Goal: Task Accomplishment & Management: Manage account settings

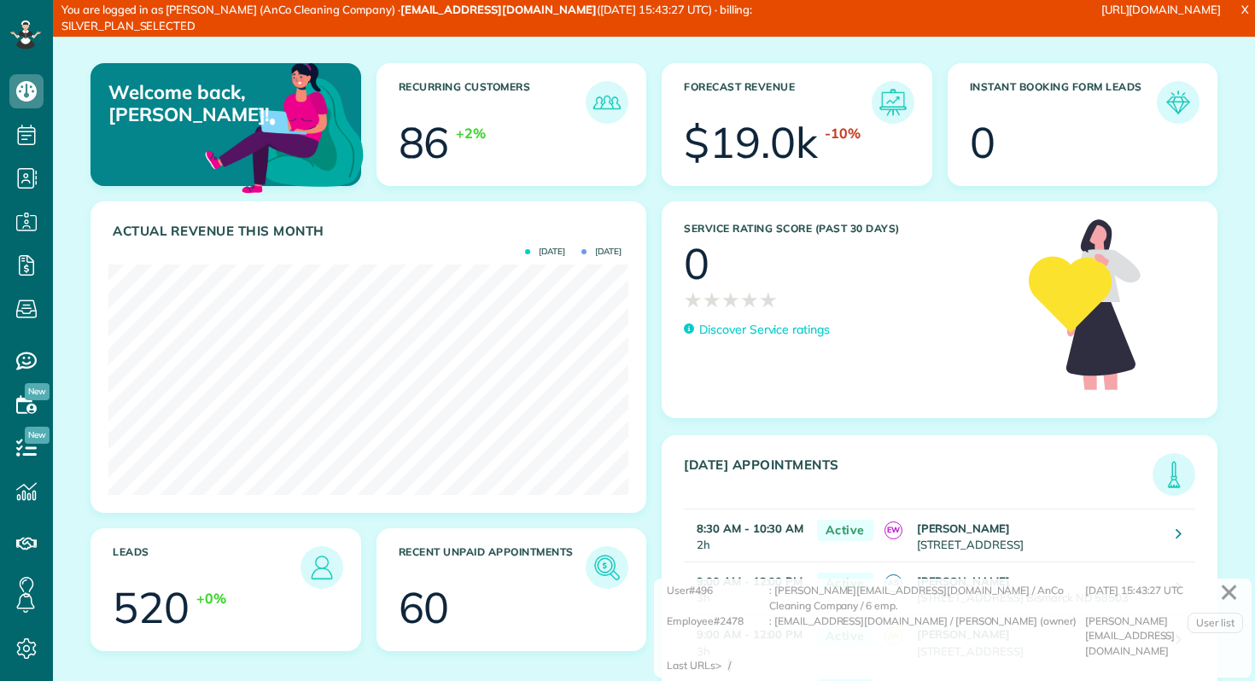
scroll to position [231, 520]
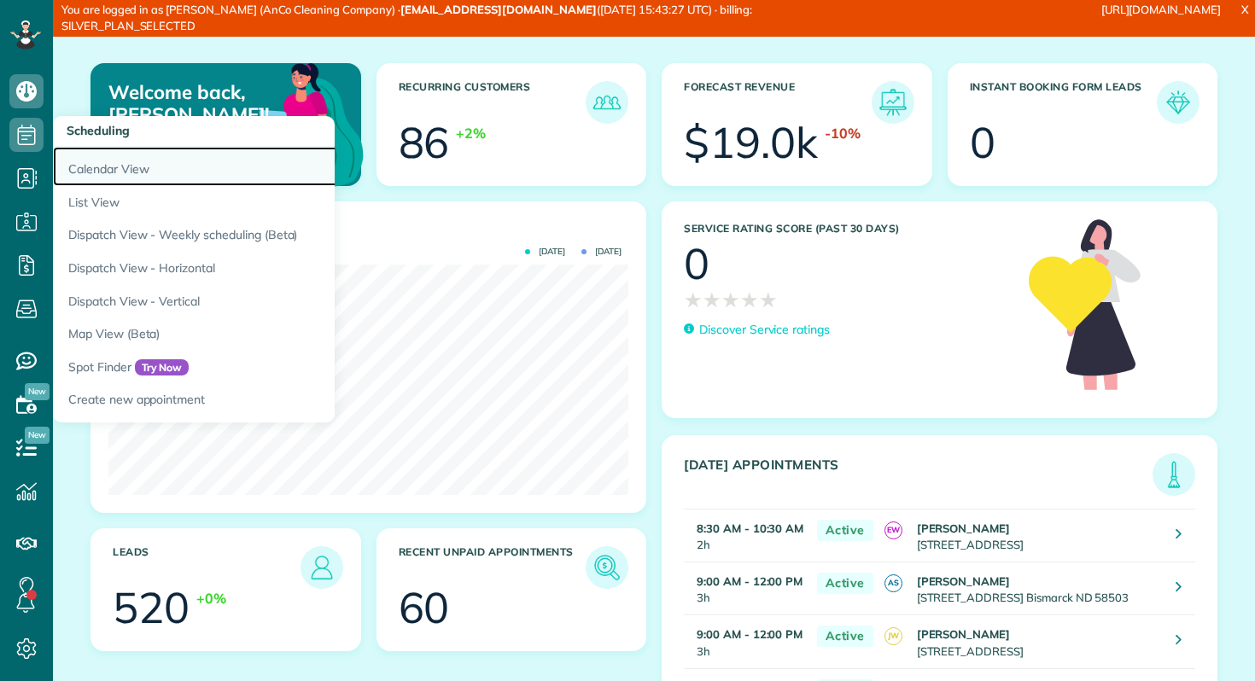
click at [80, 164] on link "Calendar View" at bounding box center [266, 166] width 427 height 39
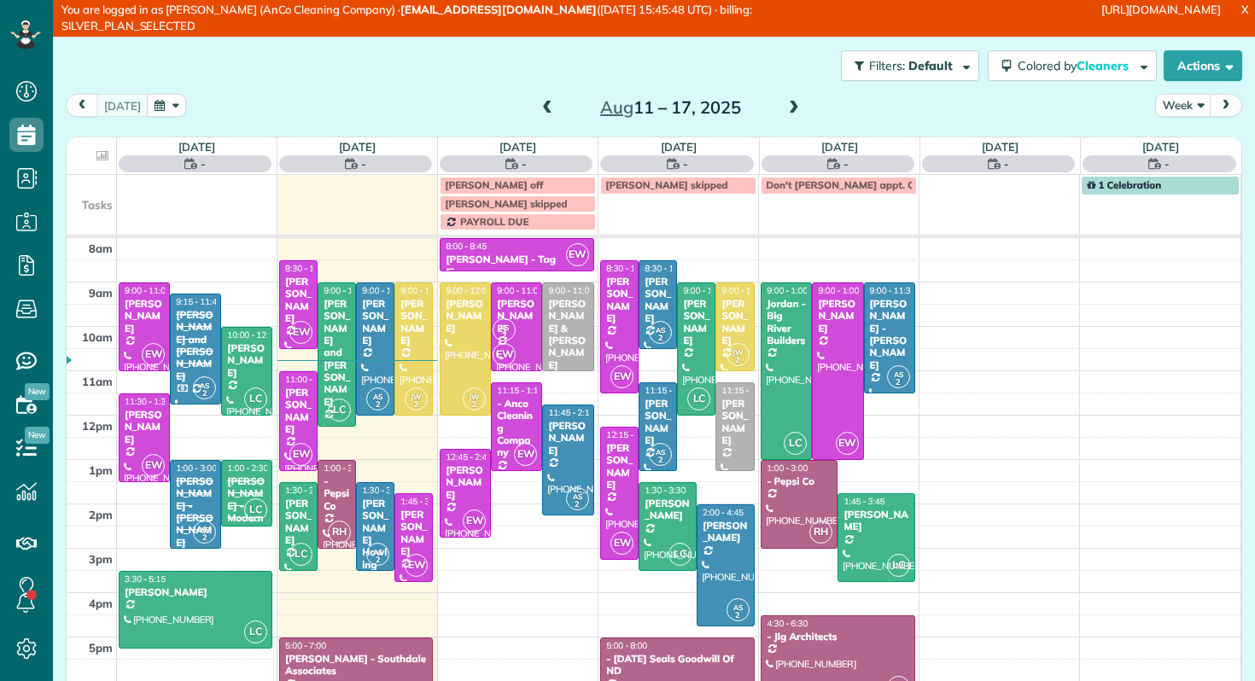
scroll to position [8, 8]
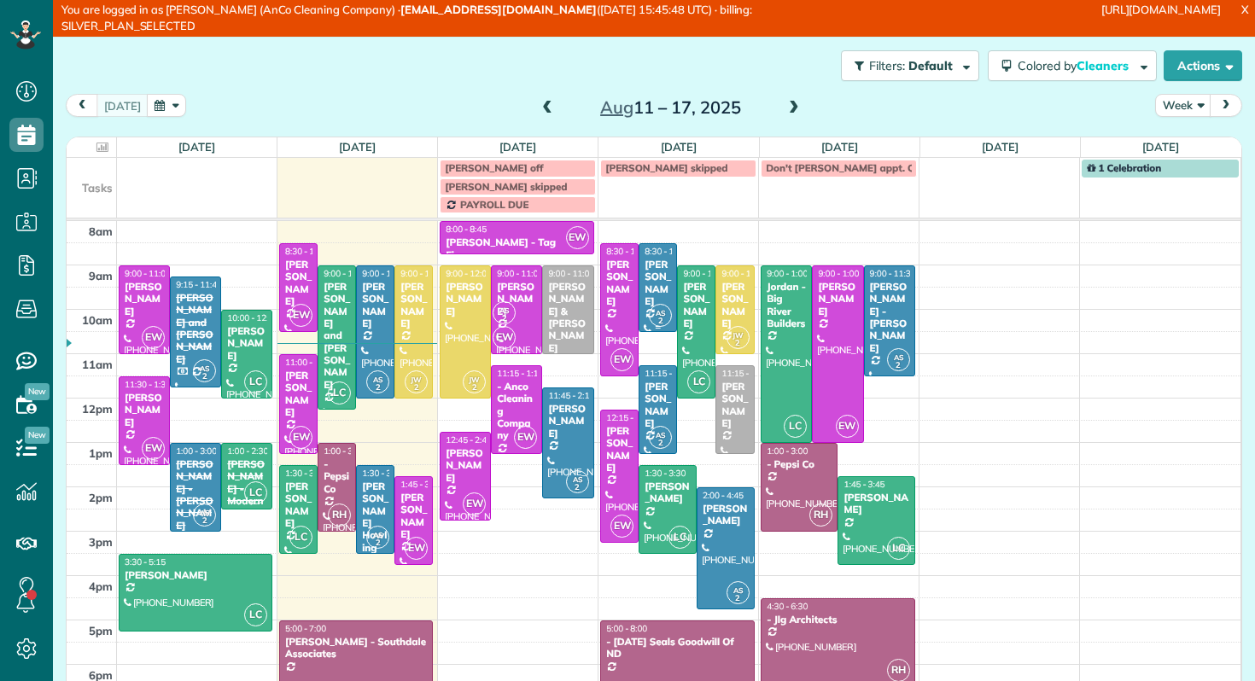
click at [655, 279] on div "[PERSON_NAME]" at bounding box center [658, 284] width 28 height 50
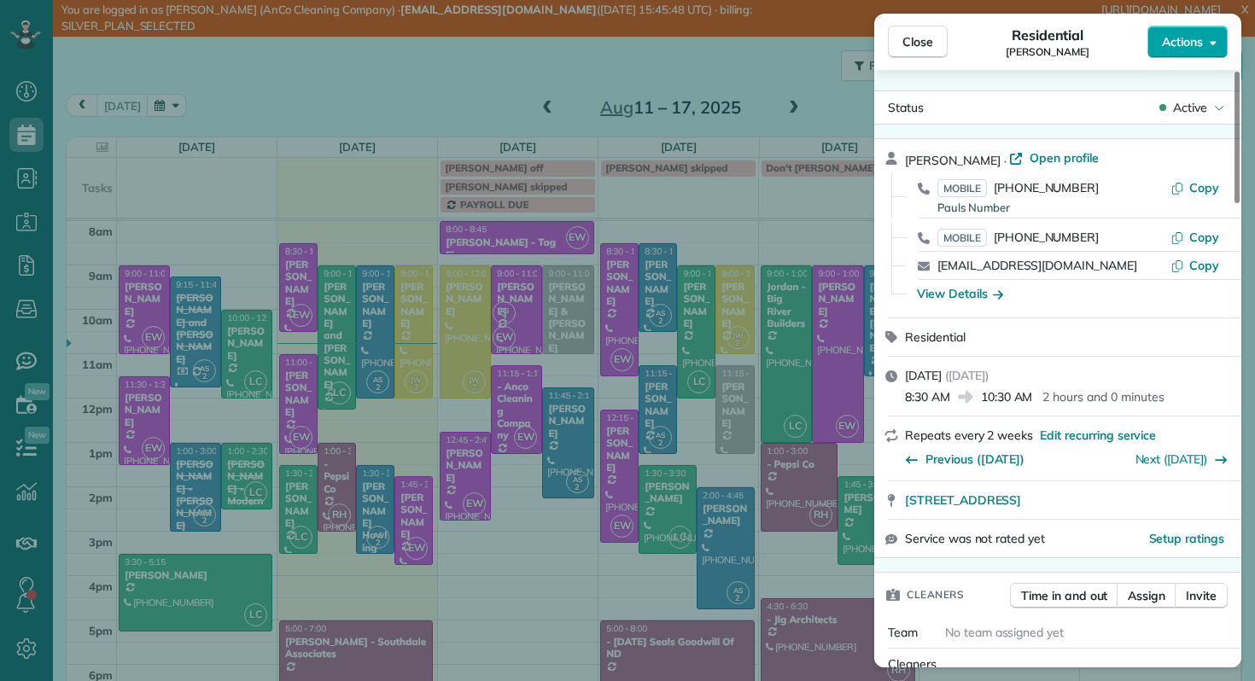
click at [1188, 47] on span "Actions" at bounding box center [1182, 41] width 41 height 17
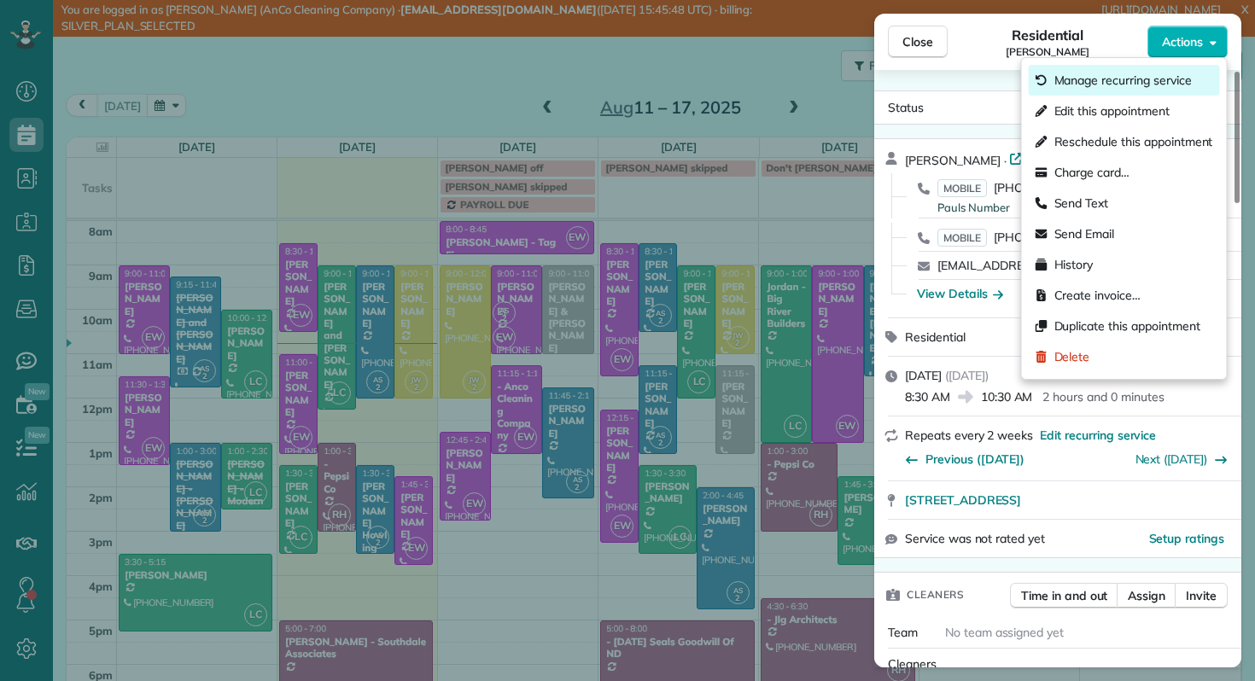
click at [1165, 79] on span "Manage recurring service" at bounding box center [1123, 80] width 137 height 17
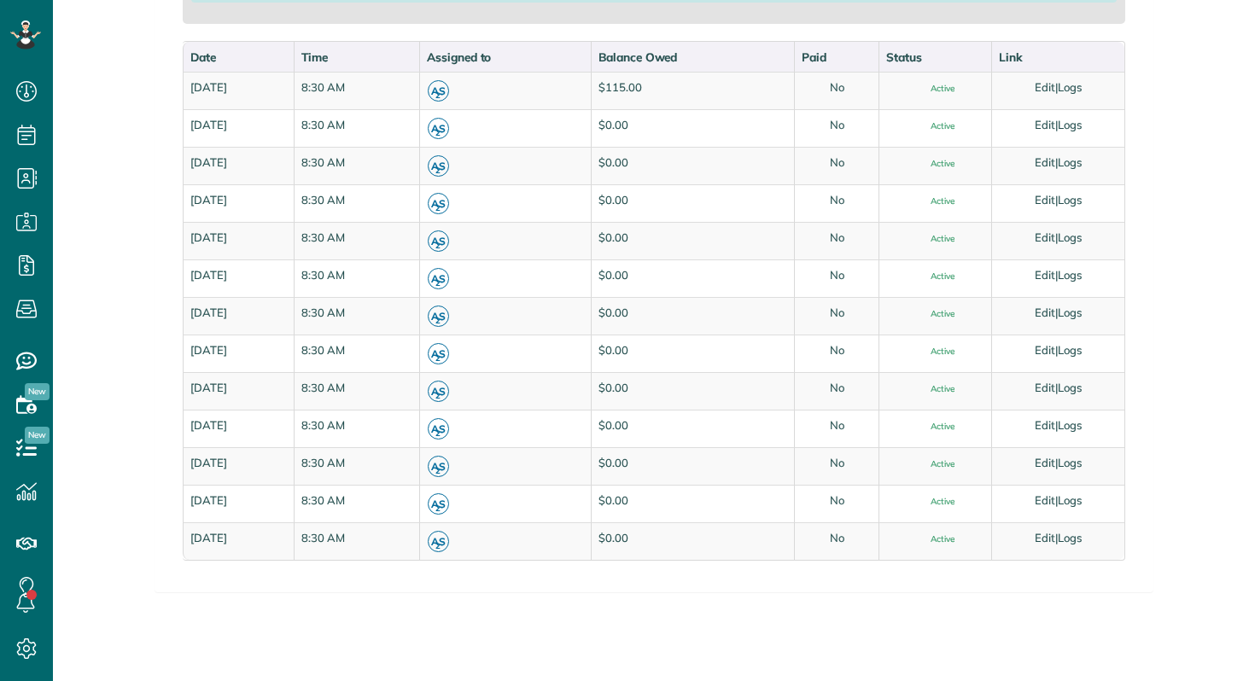
scroll to position [1621, 0]
